Goal: Check status: Check status

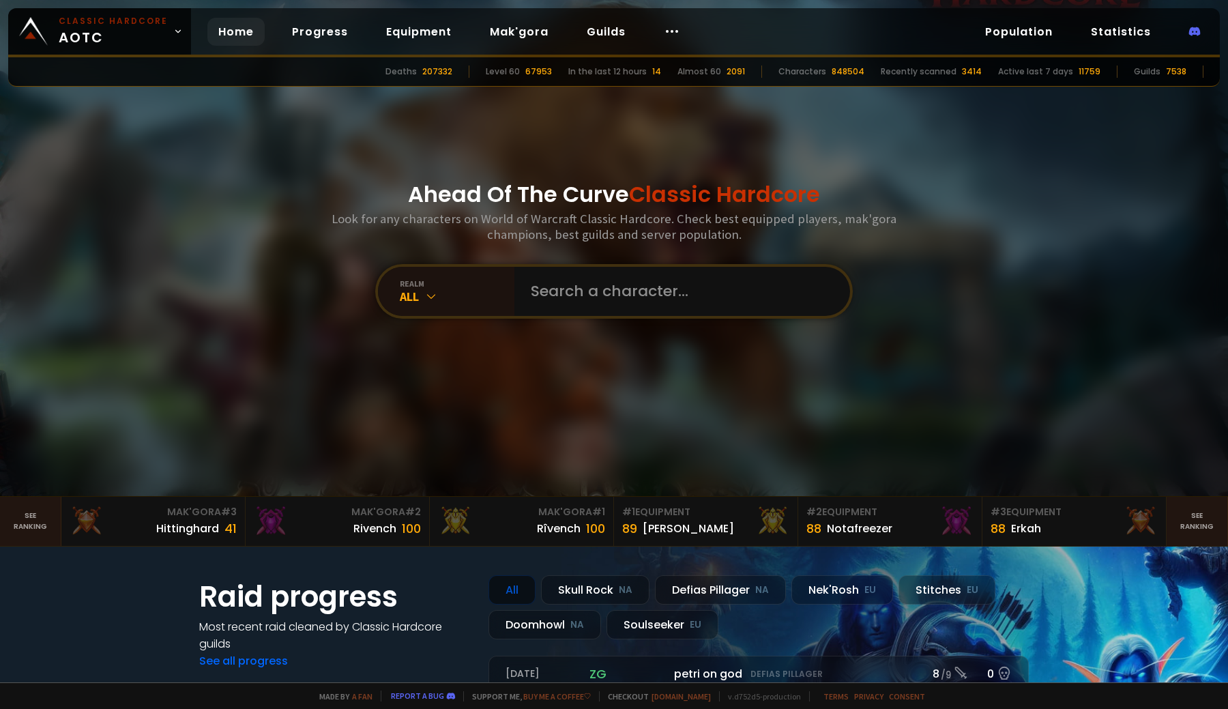
click at [614, 298] on input "text" at bounding box center [678, 291] width 311 height 49
type input "prise"
click at [424, 292] on icon at bounding box center [431, 296] width 14 height 14
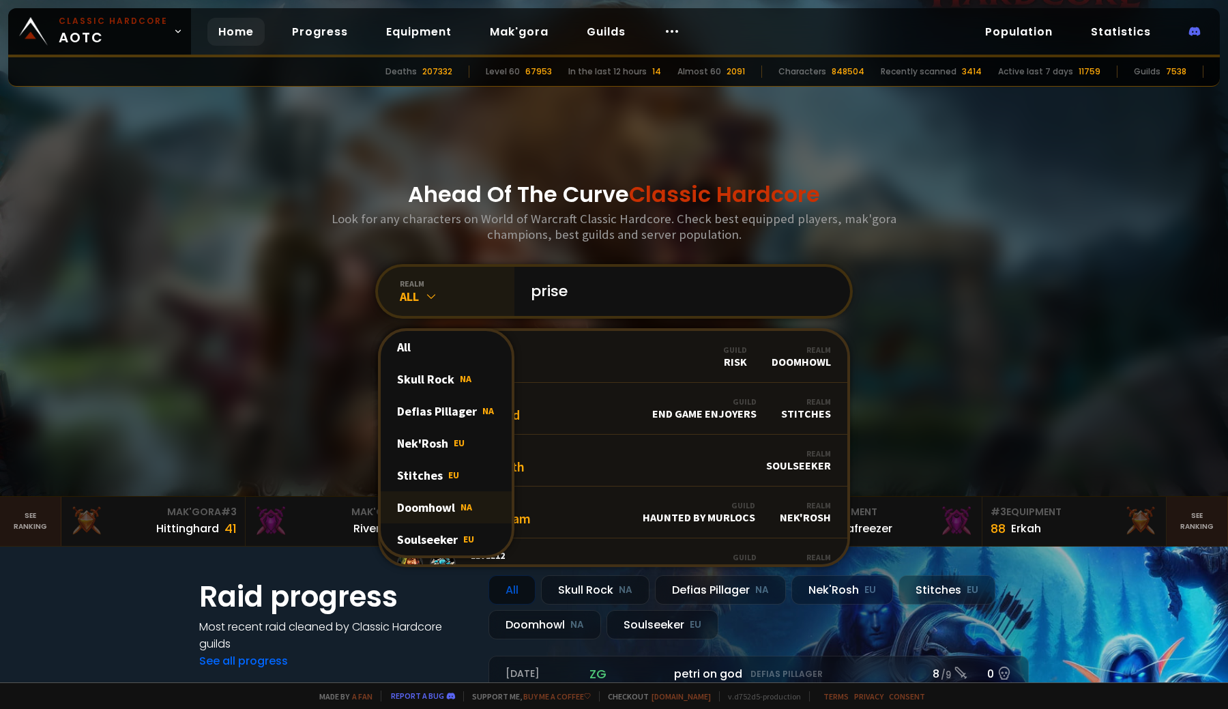
click at [448, 515] on div "Doomhowl NA" at bounding box center [446, 507] width 131 height 32
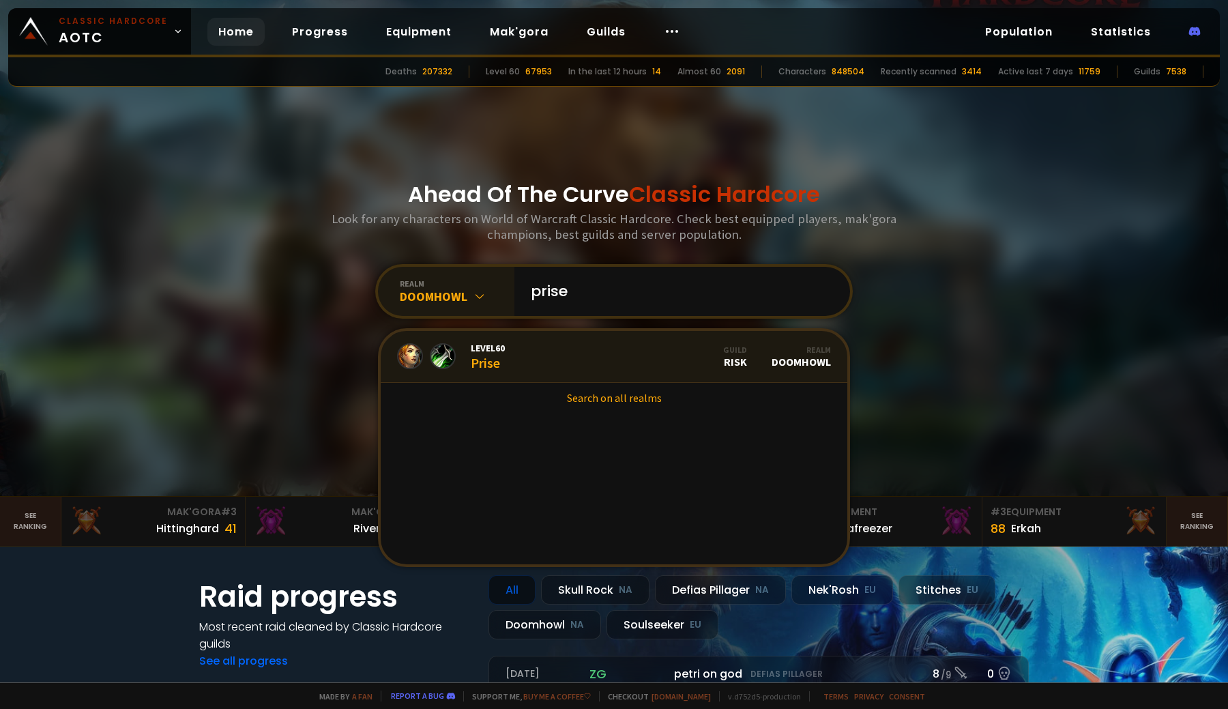
click at [521, 358] on link "Level 60 Prise Guild Risk Realm Doomhowl" at bounding box center [614, 357] width 467 height 52
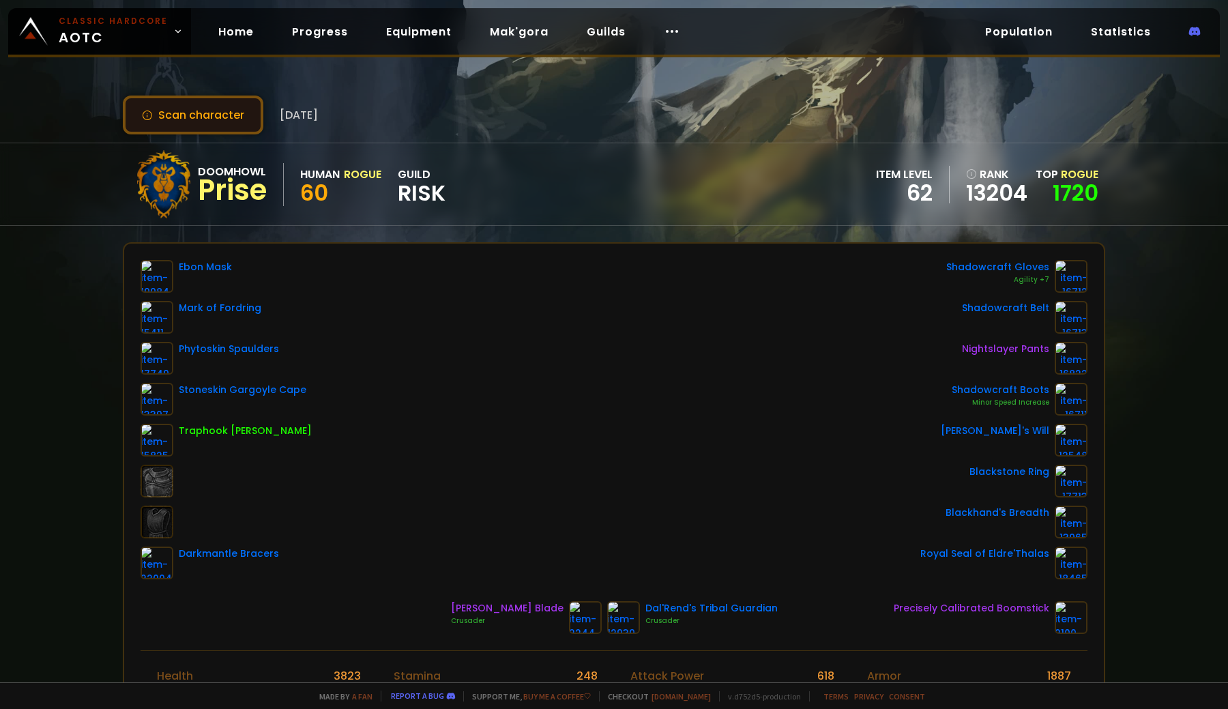
click at [193, 118] on button "Scan character" at bounding box center [193, 115] width 141 height 39
click at [669, 151] on div "Doomhowl Prise Human Rogue 60 guild Risk item level 62 rank 13204 Top Rogue 1720" at bounding box center [614, 184] width 982 height 82
click at [594, 162] on div "Doomhowl Prise Human Rogue 60 guild Risk item level 62 rank 13204 Top Rogue 1720" at bounding box center [614, 184] width 982 height 82
click at [600, 181] on div "Doomhowl Prise Human Rogue 60 guild Risk item level 62 rank 13204 Top Rogue 1720" at bounding box center [614, 184] width 982 height 82
click at [516, 134] on div "Scan character 5 months ago Doomhowl Prise Human Rogue 60 guild Risk item level…" at bounding box center [614, 341] width 1228 height 682
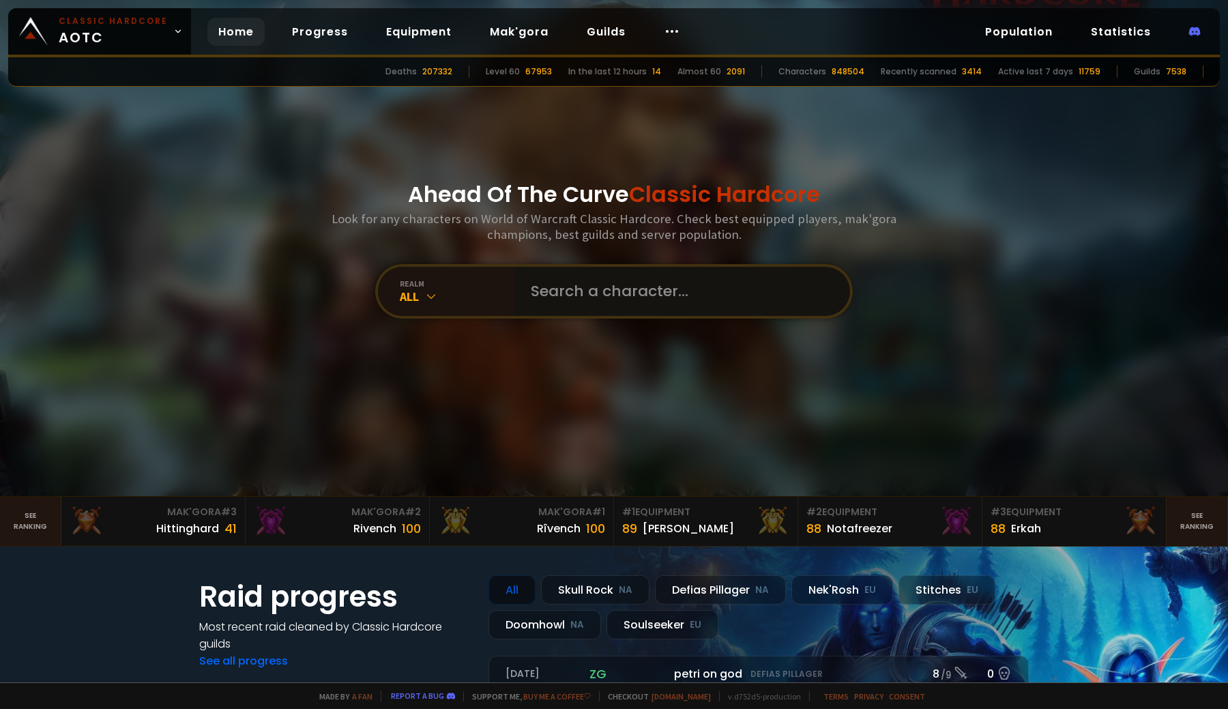
click at [645, 306] on input "text" at bounding box center [678, 291] width 311 height 49
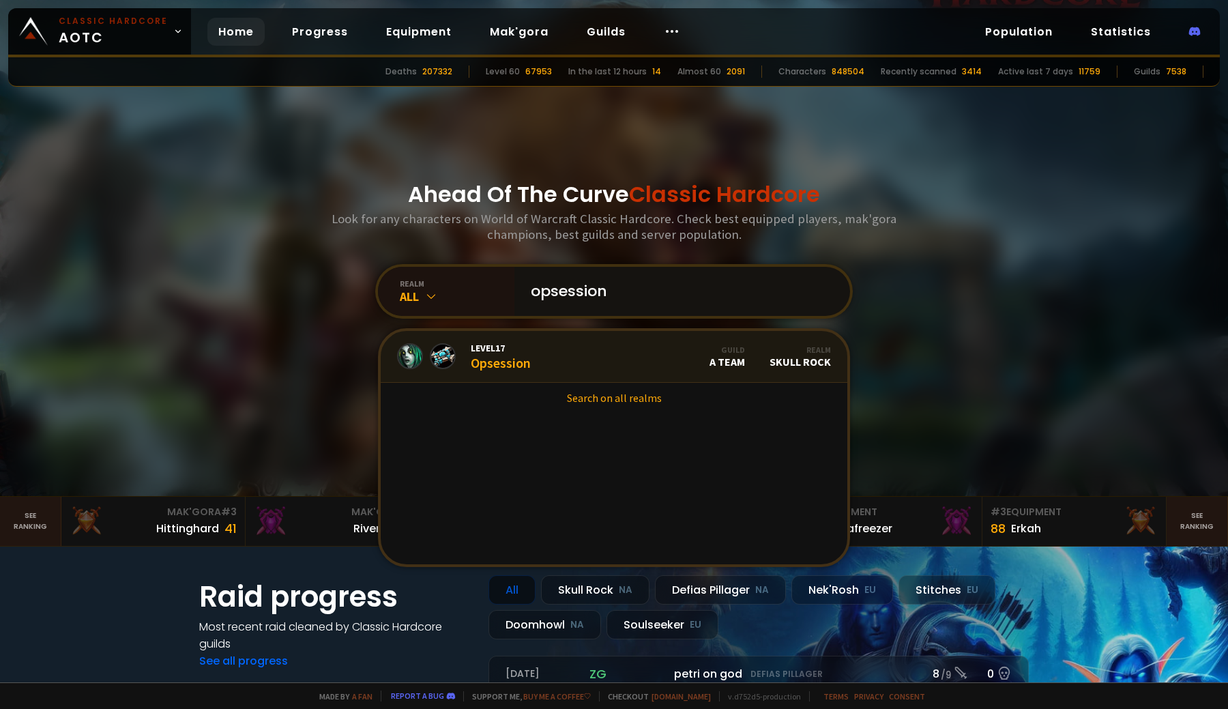
type input "opsession"
click at [607, 355] on link "Level 17 Opsession Guild A Team Realm Skull Rock" at bounding box center [614, 357] width 467 height 52
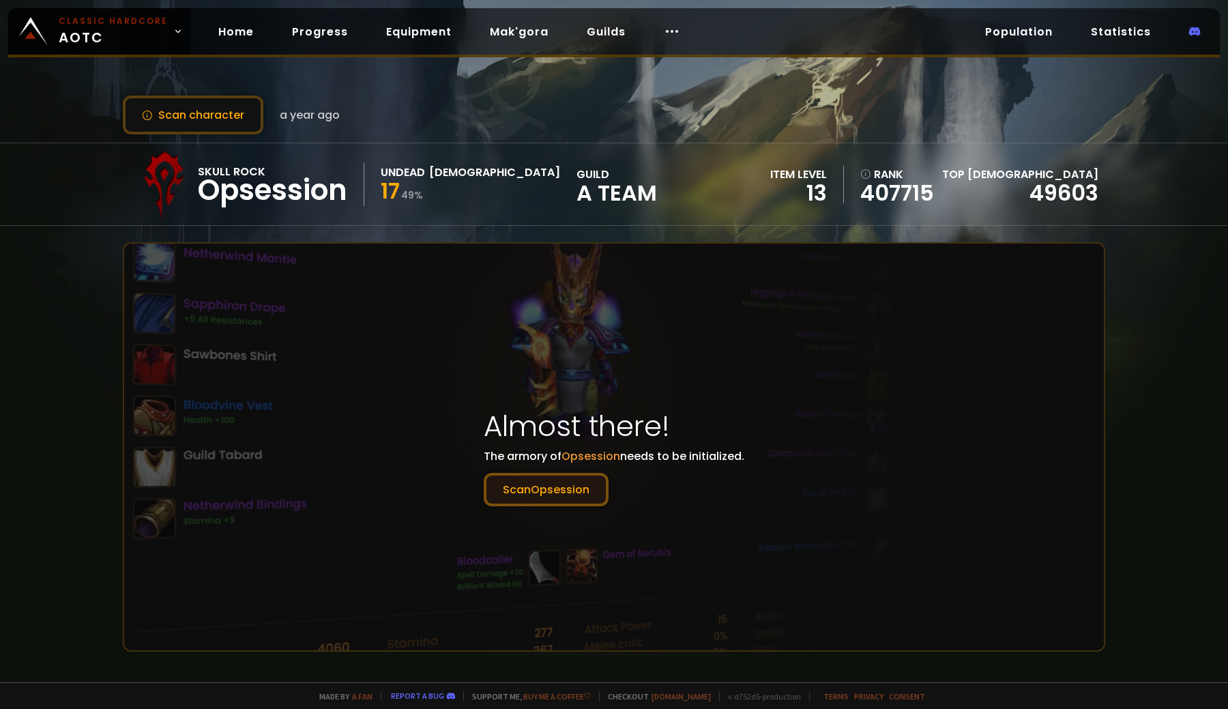
click at [561, 492] on button "Scan Opsession" at bounding box center [546, 489] width 125 height 33
click at [194, 115] on button "Scan character" at bounding box center [193, 115] width 141 height 39
click at [537, 115] on div "Scan character a year ago" at bounding box center [614, 115] width 982 height 39
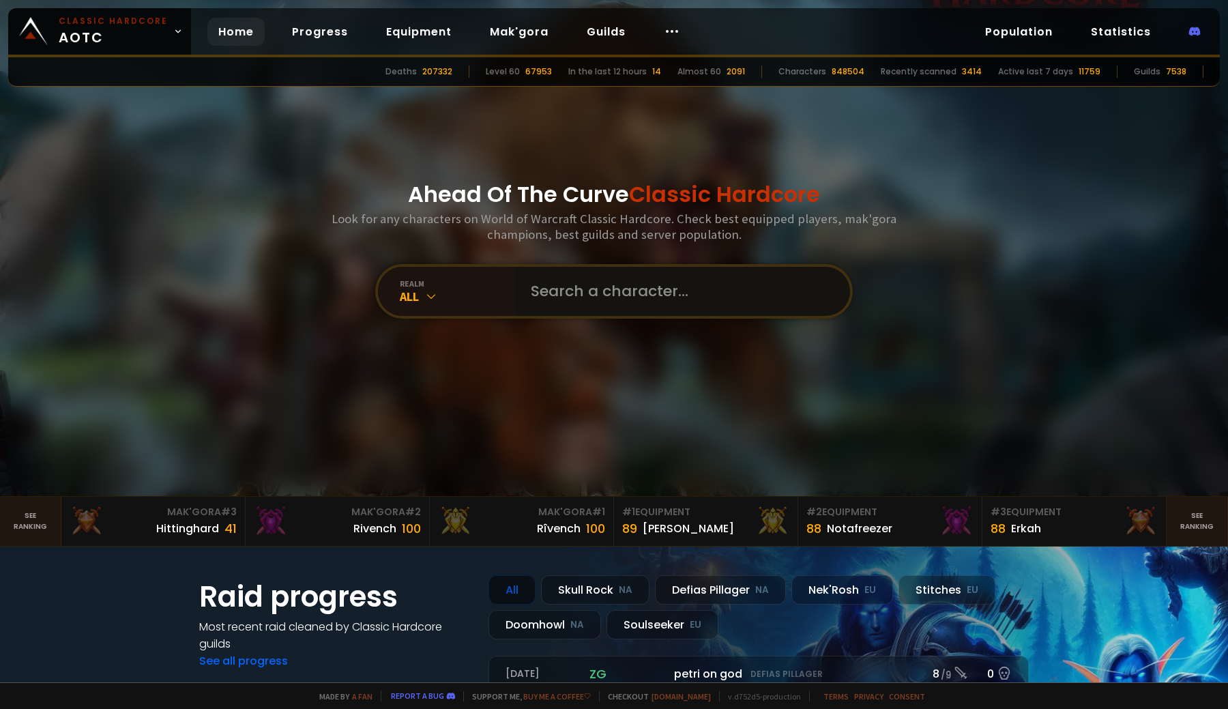
click at [640, 300] on input "text" at bounding box center [678, 291] width 311 height 49
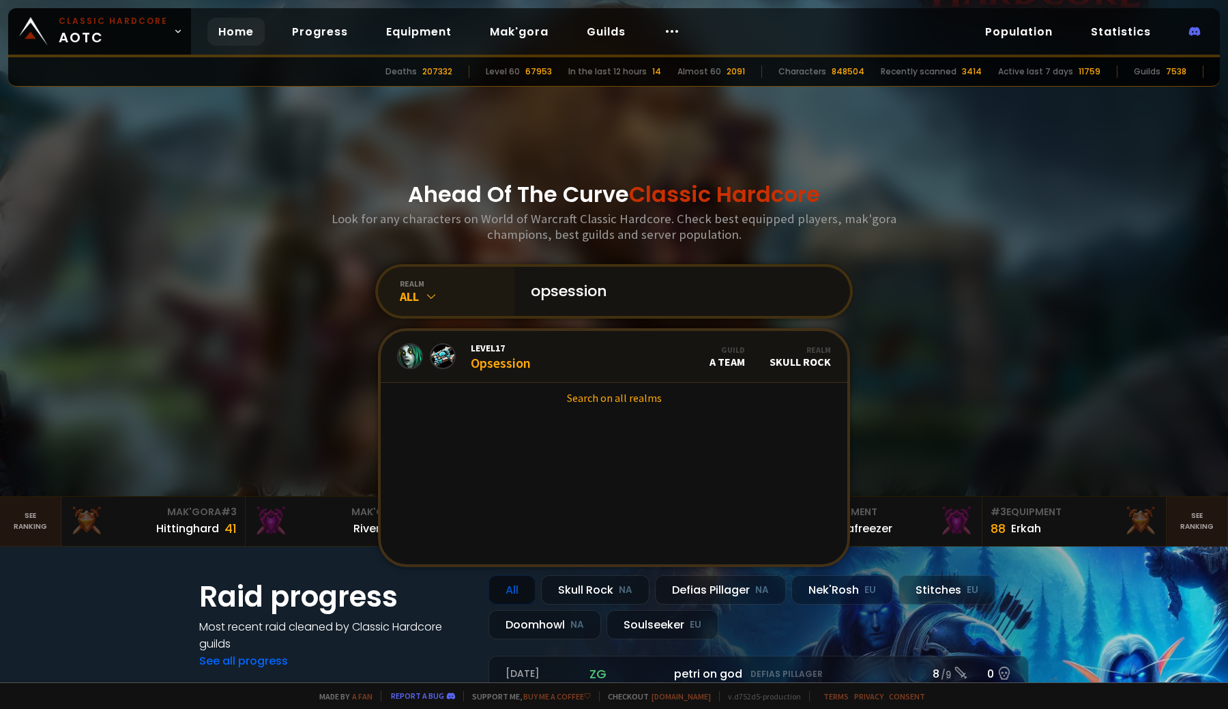
type input "opsession"
click at [417, 293] on div "All" at bounding box center [457, 297] width 115 height 16
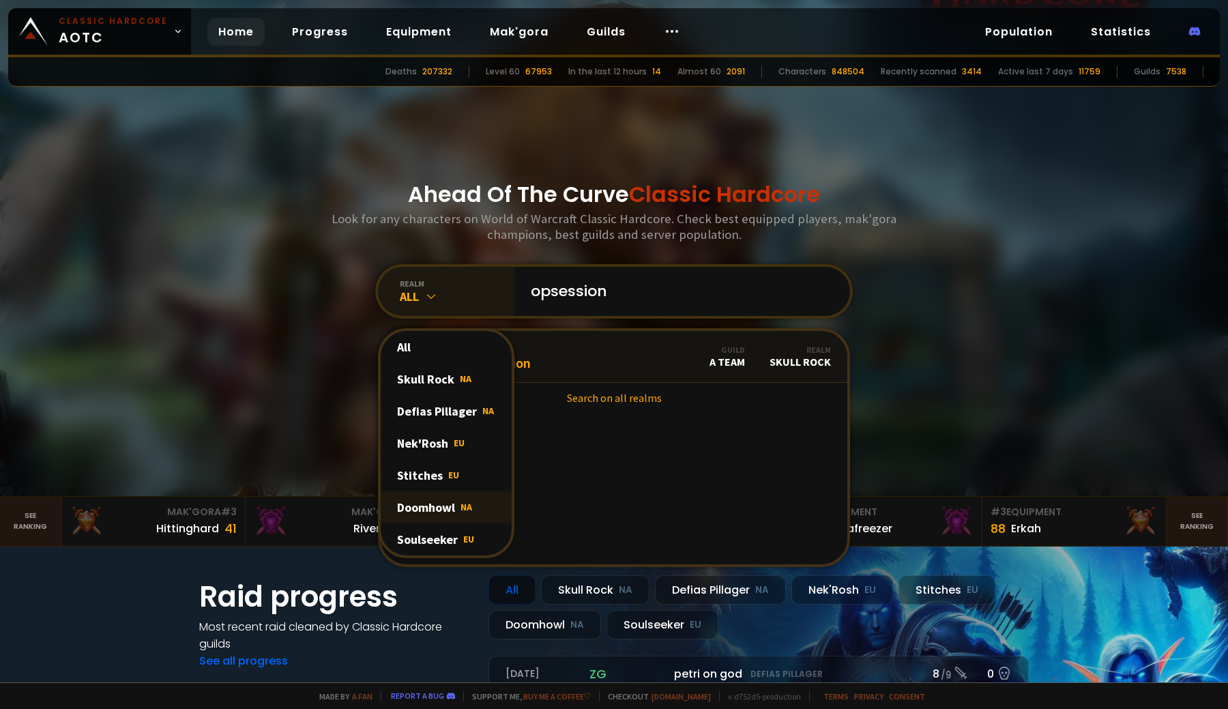
click at [446, 501] on div "Doomhowl NA" at bounding box center [446, 507] width 131 height 32
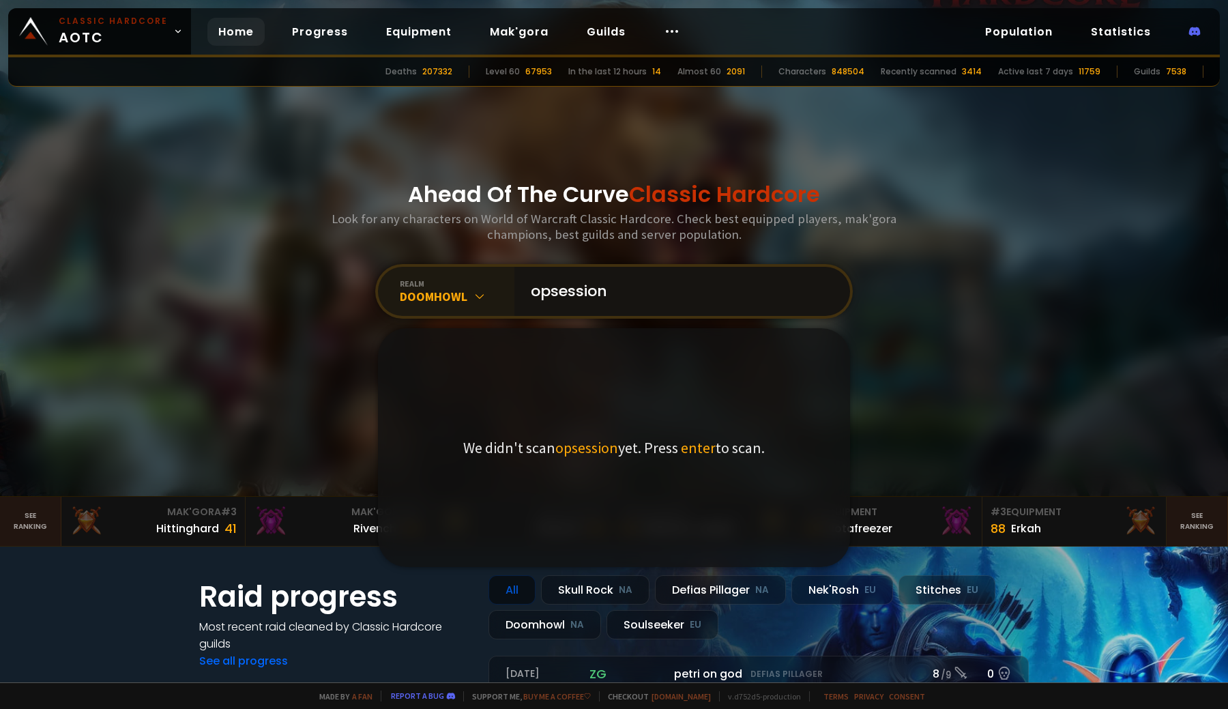
click at [643, 292] on input "opsession" at bounding box center [678, 291] width 311 height 49
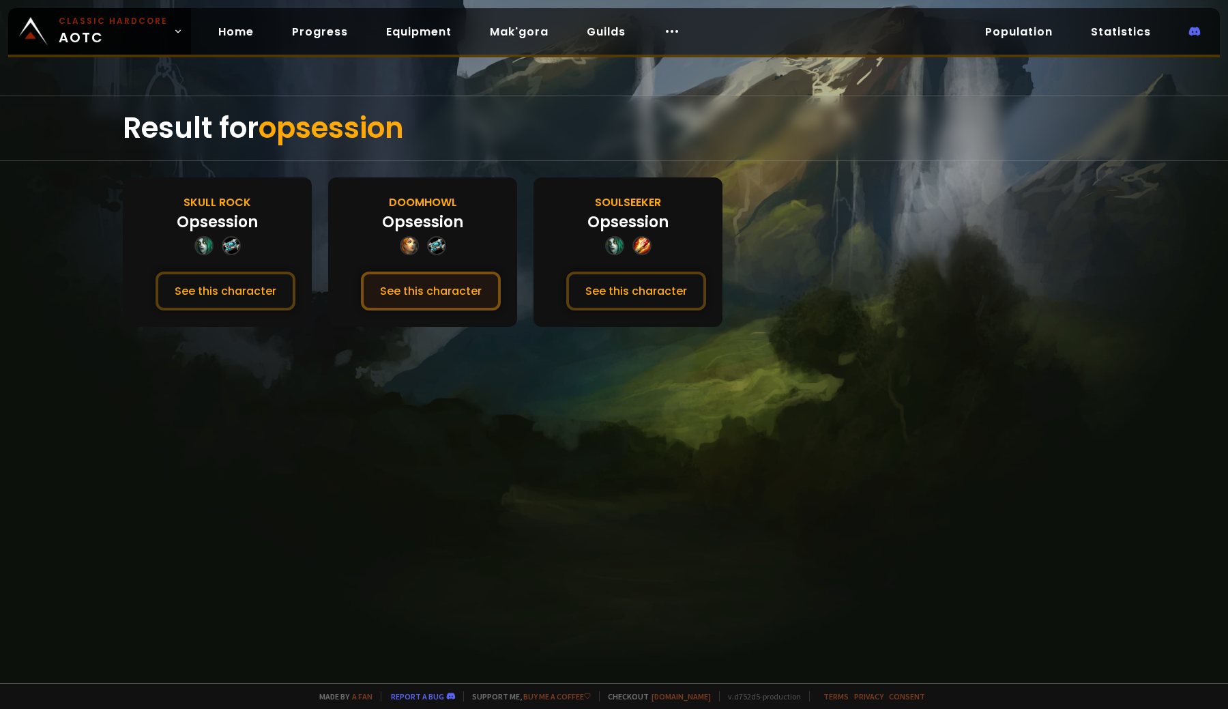
click at [452, 295] on button "See this character" at bounding box center [431, 291] width 140 height 39
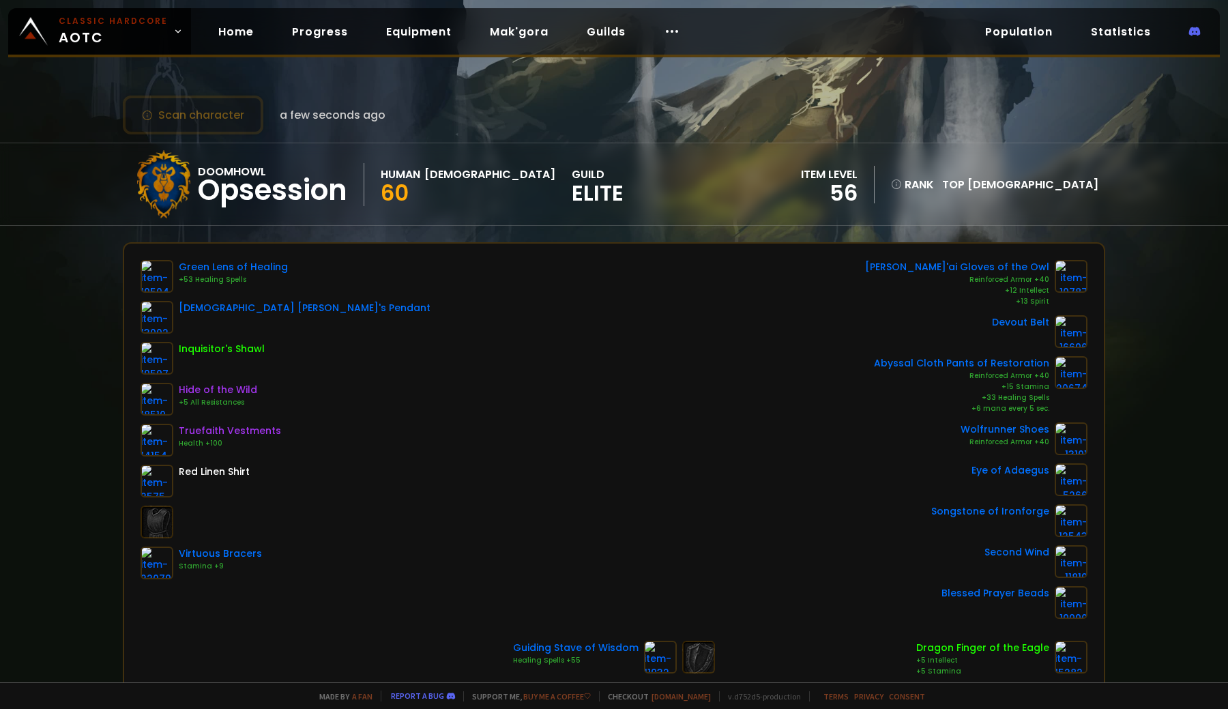
click at [647, 182] on div "Doomhowl Opsession Human Priest 60 guild Elite item level 56 rank Top Priest" at bounding box center [614, 184] width 982 height 82
click at [1152, 276] on div "Scan character a few seconds ago Doomhowl Opsession Human Priest 60 guild Elite…" at bounding box center [614, 341] width 1228 height 682
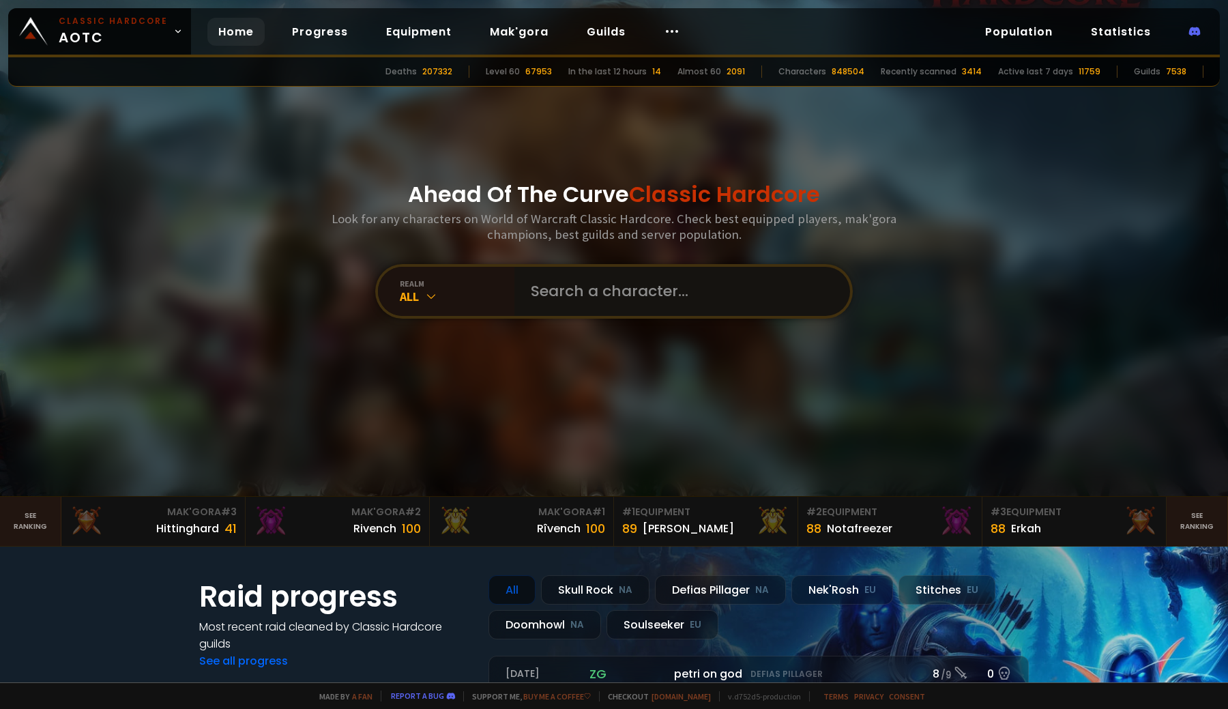
click at [571, 293] on input "text" at bounding box center [678, 291] width 311 height 49
type input "opsession"
click at [426, 290] on icon at bounding box center [431, 296] width 14 height 14
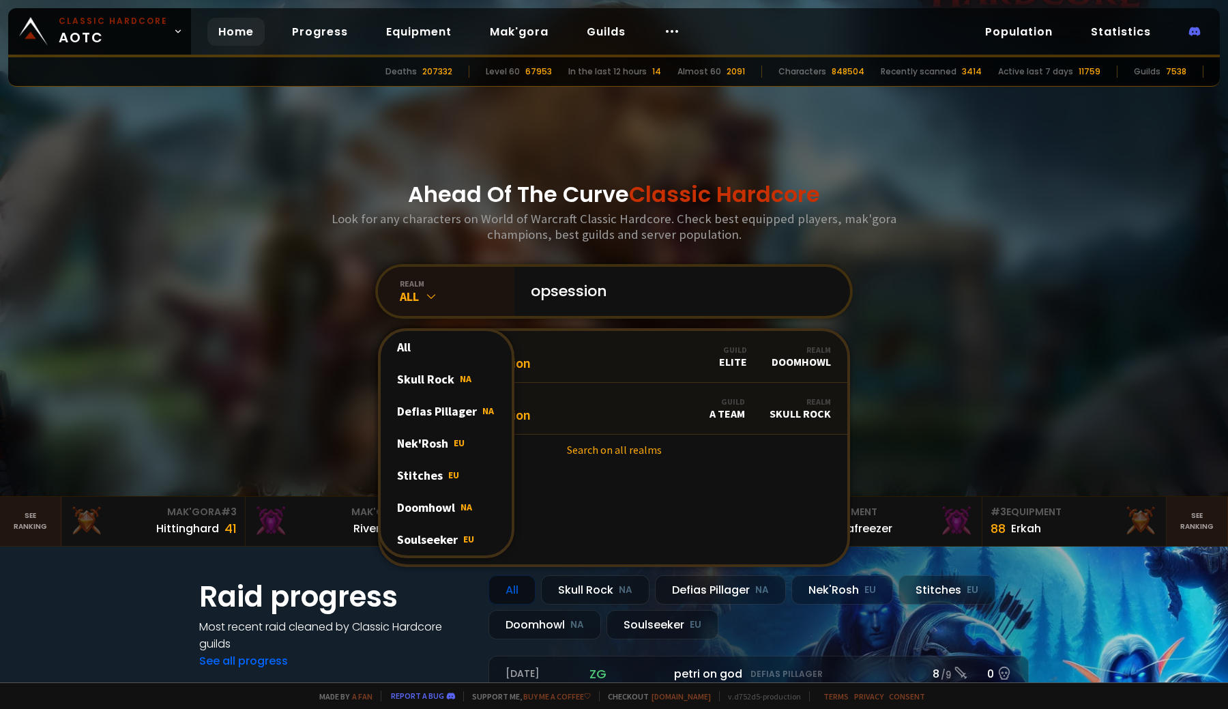
click at [779, 502] on div "Level 60 Opsession Guild Elite Realm Doomhowl Level 17 Opsession Guild A Team R…" at bounding box center [614, 447] width 472 height 239
click at [719, 360] on div "Guild Elite" at bounding box center [733, 357] width 28 height 24
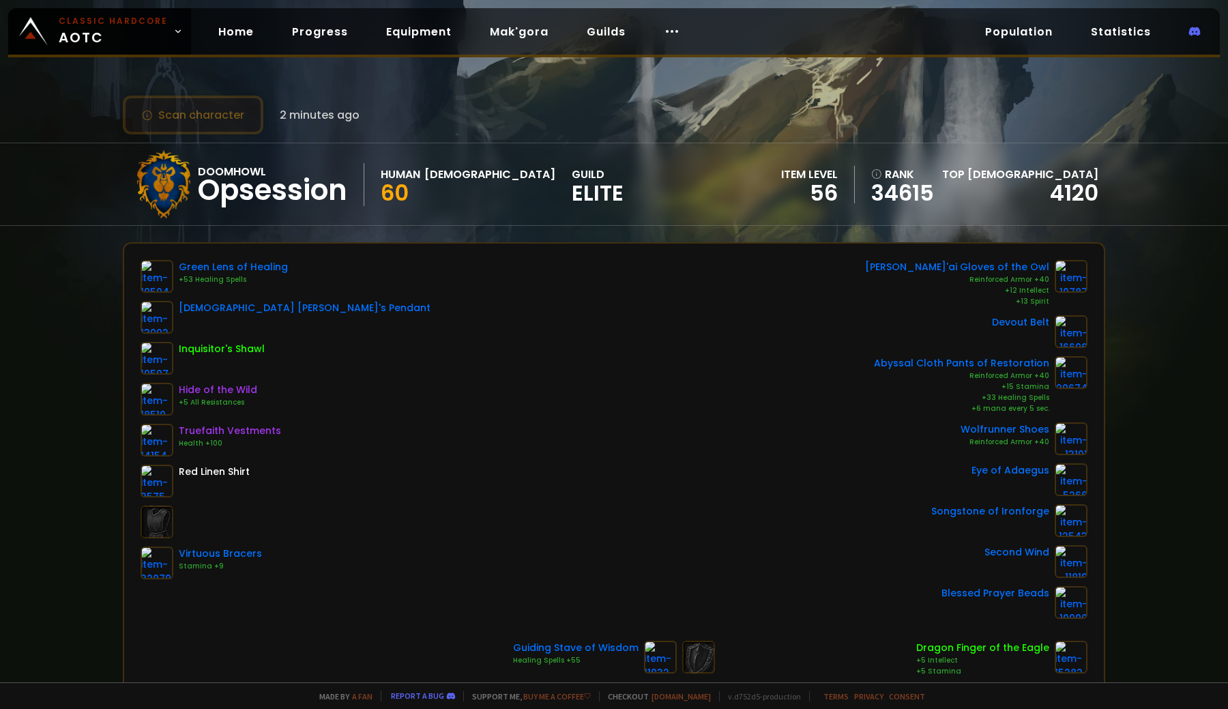
click at [201, 113] on button "Scan character" at bounding box center [193, 115] width 141 height 39
click at [762, 195] on div "Doomhowl Opsession Human Priest 60 guild Elite item level 56 rank 34615 Top Pri…" at bounding box center [614, 184] width 982 height 82
click at [658, 175] on div "Doomhowl Opsession Human Priest 60 guild Elite item level 56 rank 34615 Top Pri…" at bounding box center [614, 184] width 982 height 82
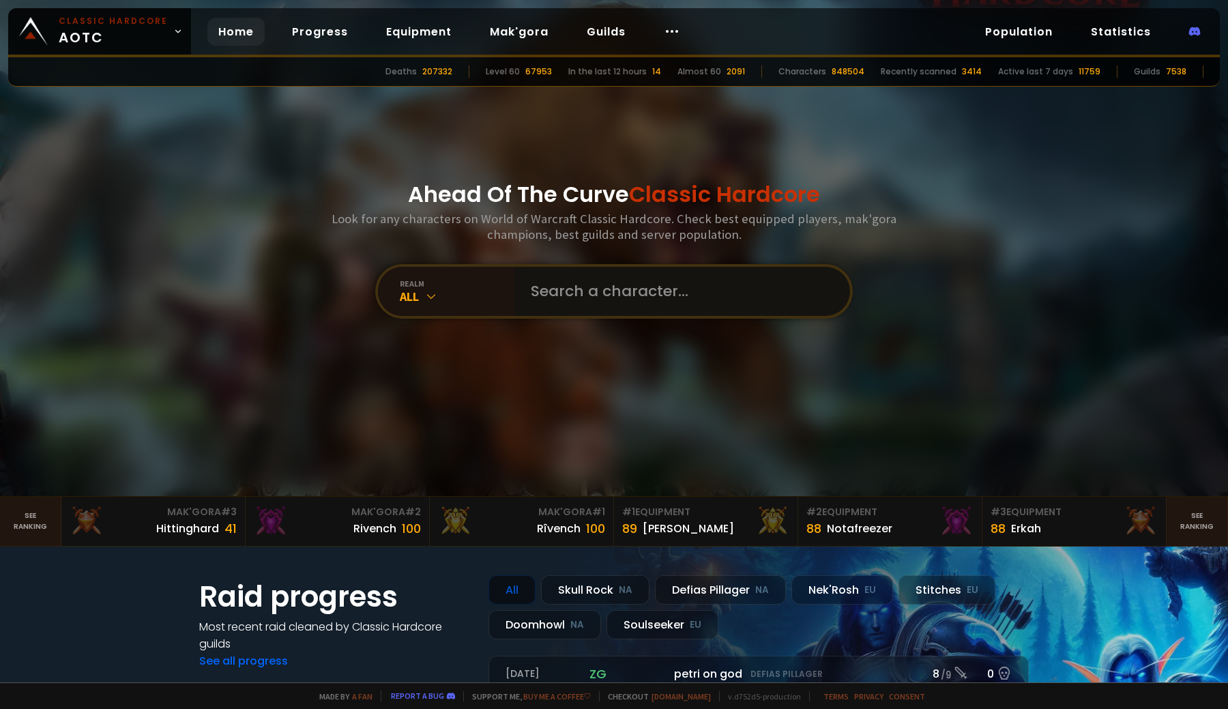
click at [608, 283] on input "text" at bounding box center [678, 291] width 311 height 49
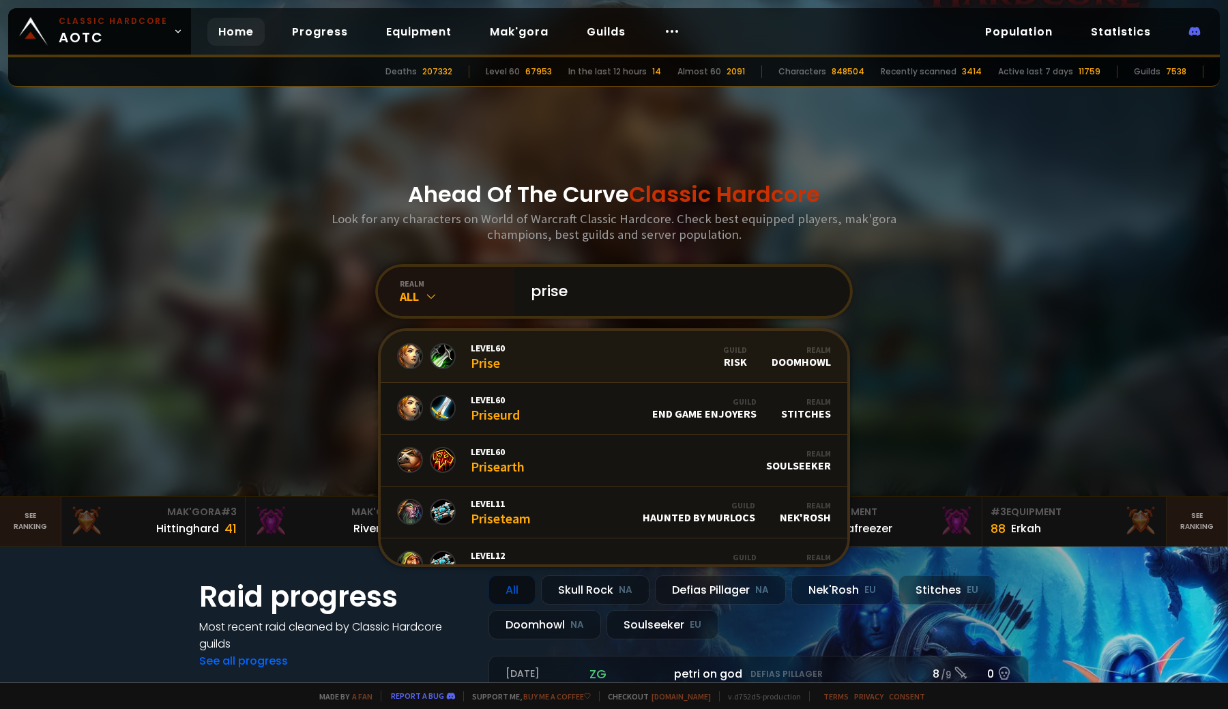
type input "prise"
click at [535, 340] on link "Level 60 Prise Guild Risk Realm Doomhowl" at bounding box center [614, 357] width 467 height 52
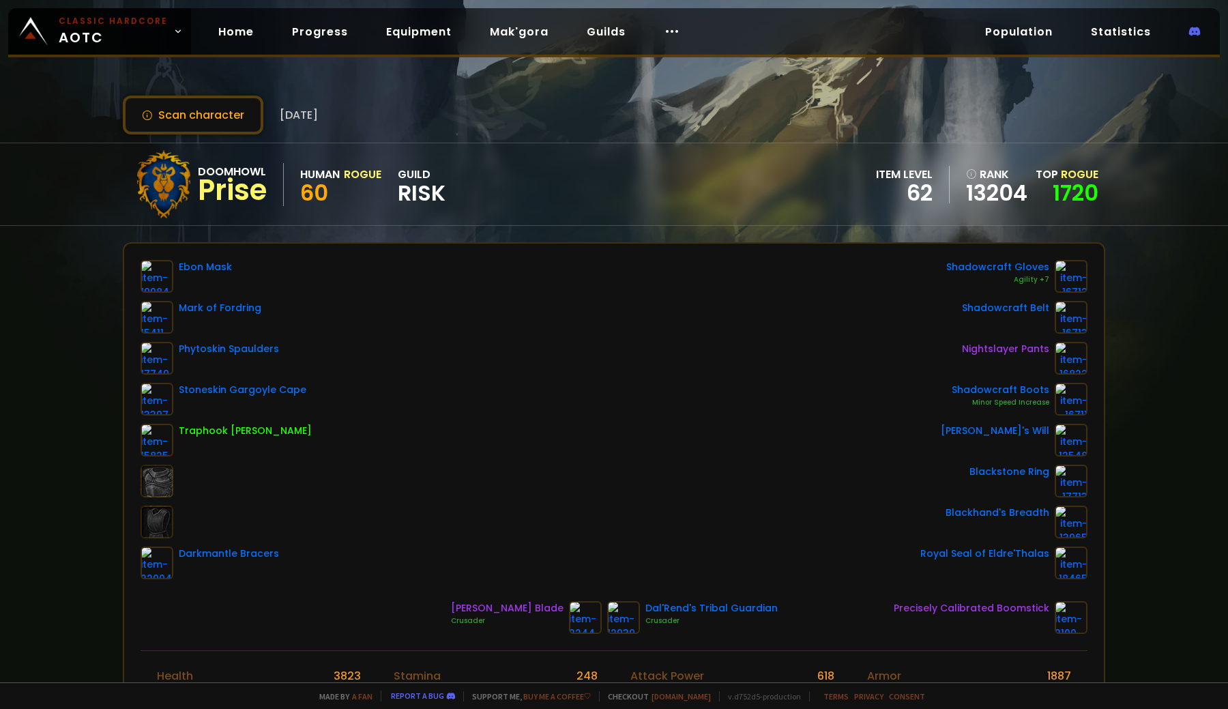
click at [551, 132] on div "Scan character 5 months ago" at bounding box center [614, 115] width 982 height 39
